Goal: Task Accomplishment & Management: Use online tool/utility

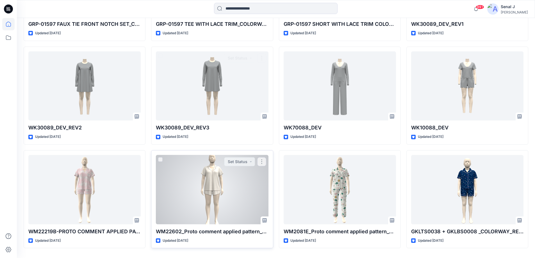
scroll to position [4315, 0]
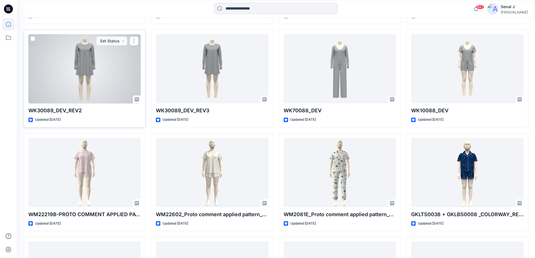
click at [76, 64] on div at bounding box center [84, 68] width 112 height 69
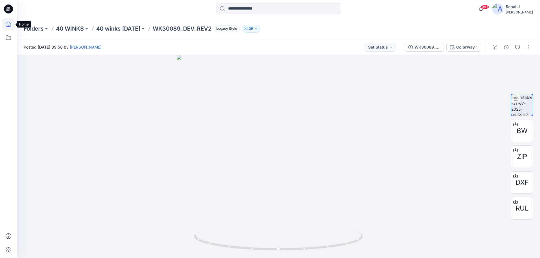
click at [8, 23] on icon at bounding box center [8, 24] width 12 height 12
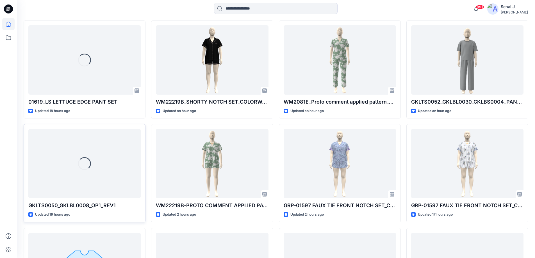
scroll to position [300, 0]
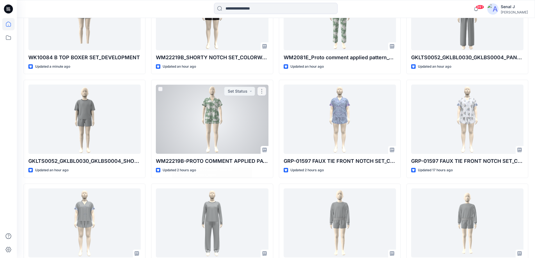
scroll to position [156, 0]
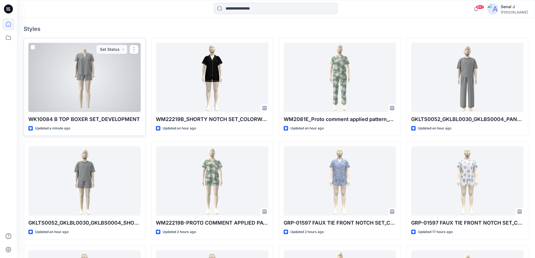
click at [103, 86] on div at bounding box center [84, 77] width 112 height 69
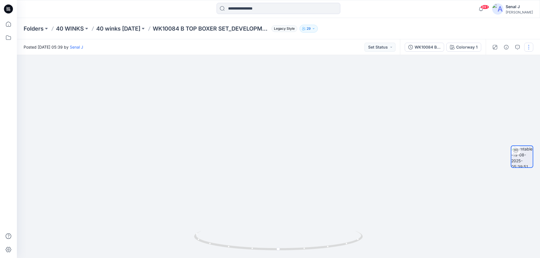
click at [530, 46] on button "button" at bounding box center [528, 47] width 9 height 9
click at [497, 62] on button "Edit" at bounding box center [505, 60] width 52 height 10
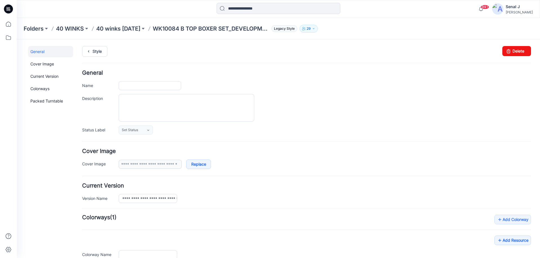
type input "**********"
drag, startPoint x: 517, startPoint y: 52, endPoint x: 319, endPoint y: 64, distance: 199.1
click at [517, 52] on link "Delete" at bounding box center [516, 51] width 29 height 10
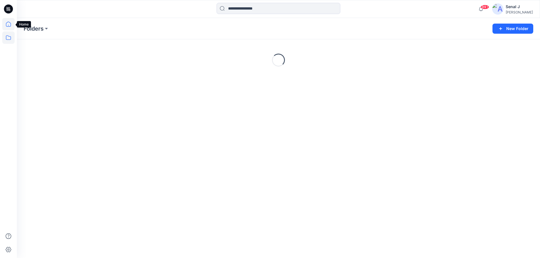
click at [8, 23] on icon at bounding box center [8, 24] width 12 height 12
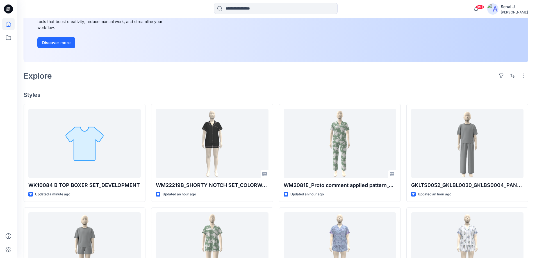
scroll to position [112, 0]
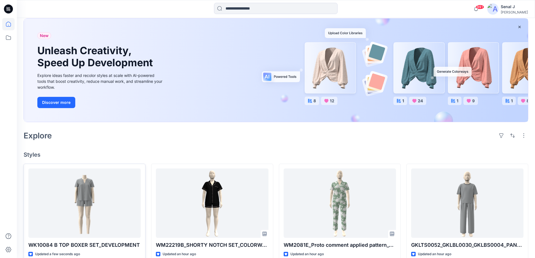
scroll to position [75, 0]
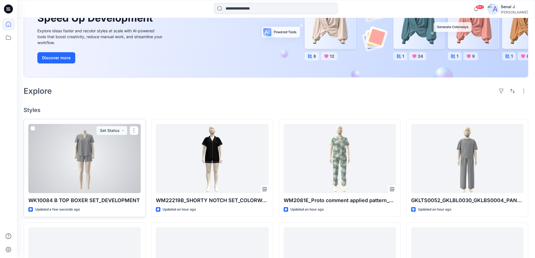
click at [92, 162] on div at bounding box center [84, 158] width 112 height 69
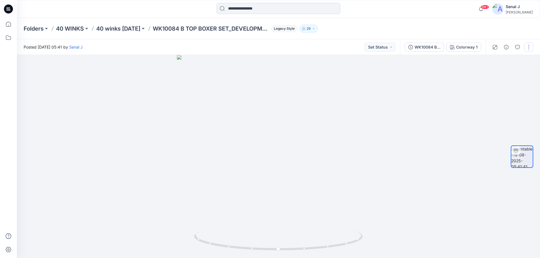
click at [527, 47] on button "button" at bounding box center [528, 47] width 9 height 9
click at [507, 57] on button "Edit" at bounding box center [505, 60] width 52 height 10
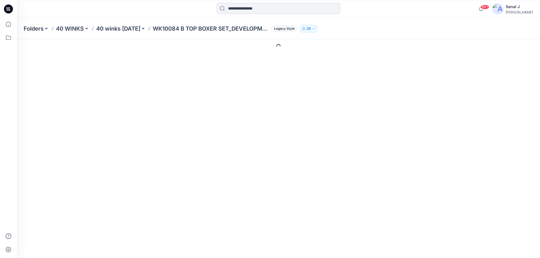
type input "**********"
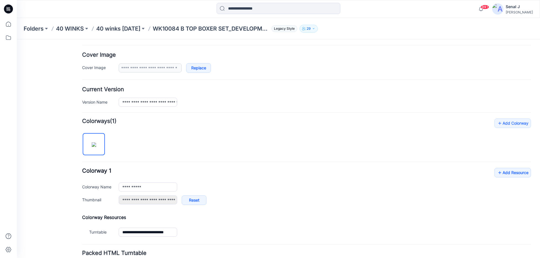
scroll to position [112, 0]
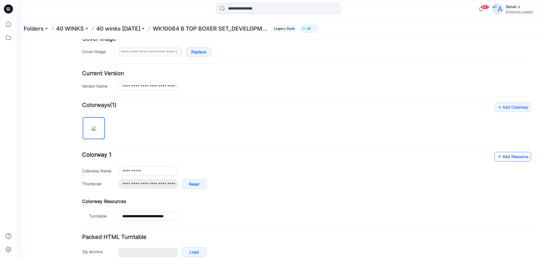
click at [504, 157] on link "Add Resource" at bounding box center [512, 157] width 37 height 10
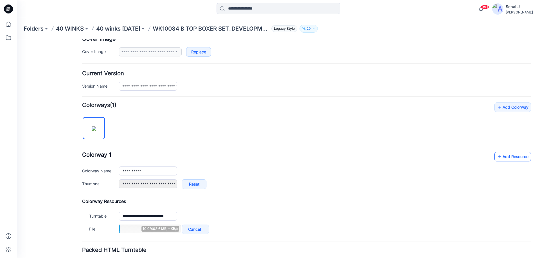
click at [498, 158] on link "Add Resource" at bounding box center [512, 157] width 37 height 10
click at [505, 160] on link "Add Resource" at bounding box center [512, 157] width 37 height 10
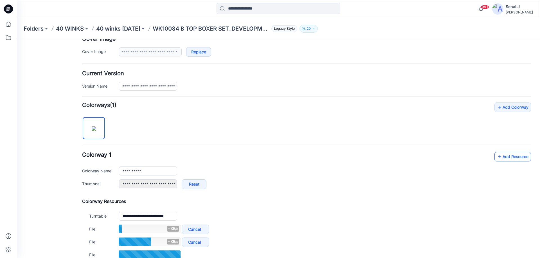
click at [503, 157] on link "Add Resource" at bounding box center [512, 157] width 37 height 10
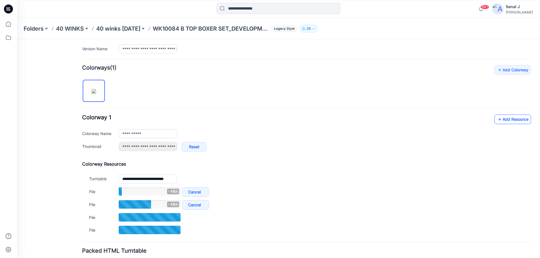
click at [501, 118] on link "Add Resource" at bounding box center [512, 120] width 37 height 10
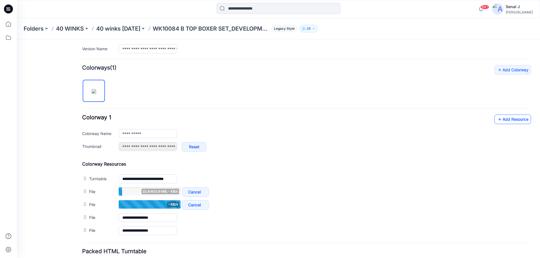
click at [506, 120] on link "Add Resource" at bounding box center [512, 120] width 37 height 10
click at [516, 119] on link "Add Resource" at bounding box center [512, 120] width 37 height 10
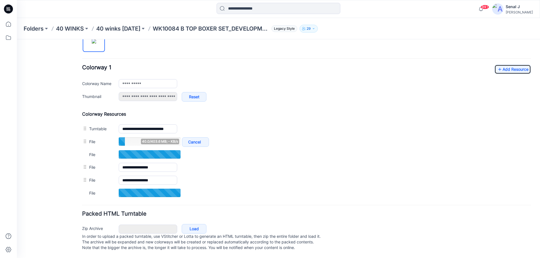
scroll to position [205, 0]
click at [501, 65] on link "Add Resource" at bounding box center [512, 70] width 37 height 10
click at [498, 64] on link "Add Resource" at bounding box center [512, 69] width 37 height 10
